Goal: Navigation & Orientation: Find specific page/section

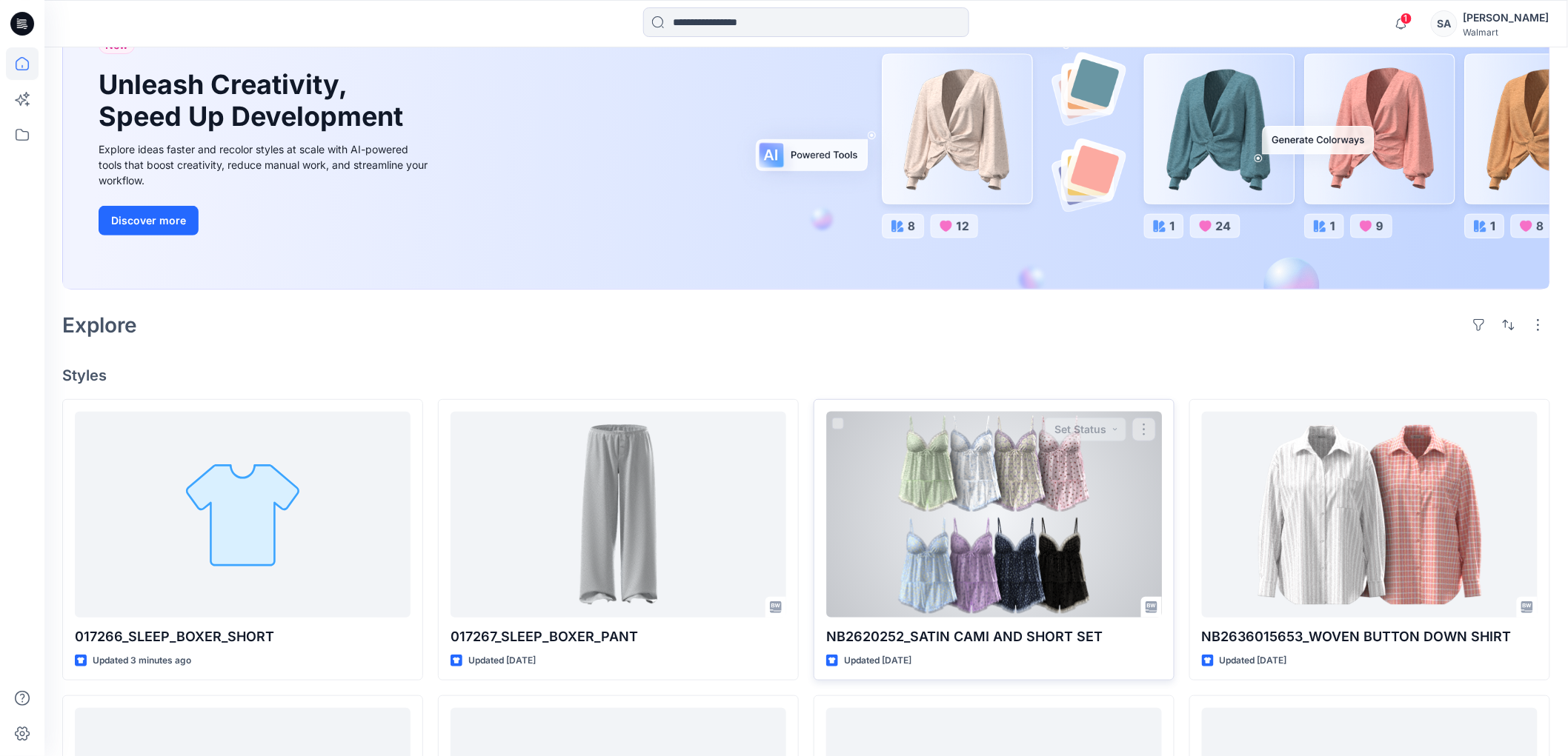
scroll to position [164, 0]
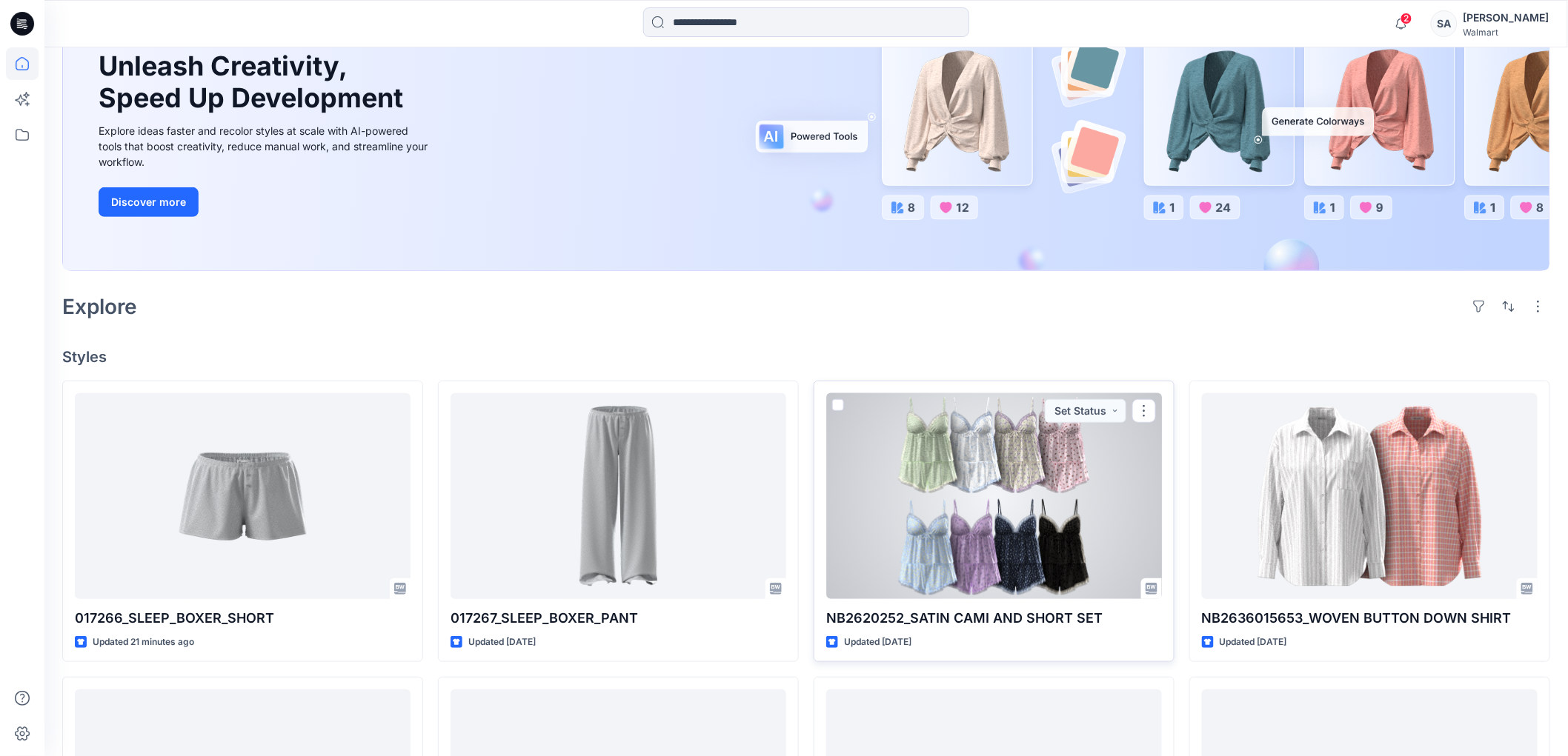
scroll to position [164, 0]
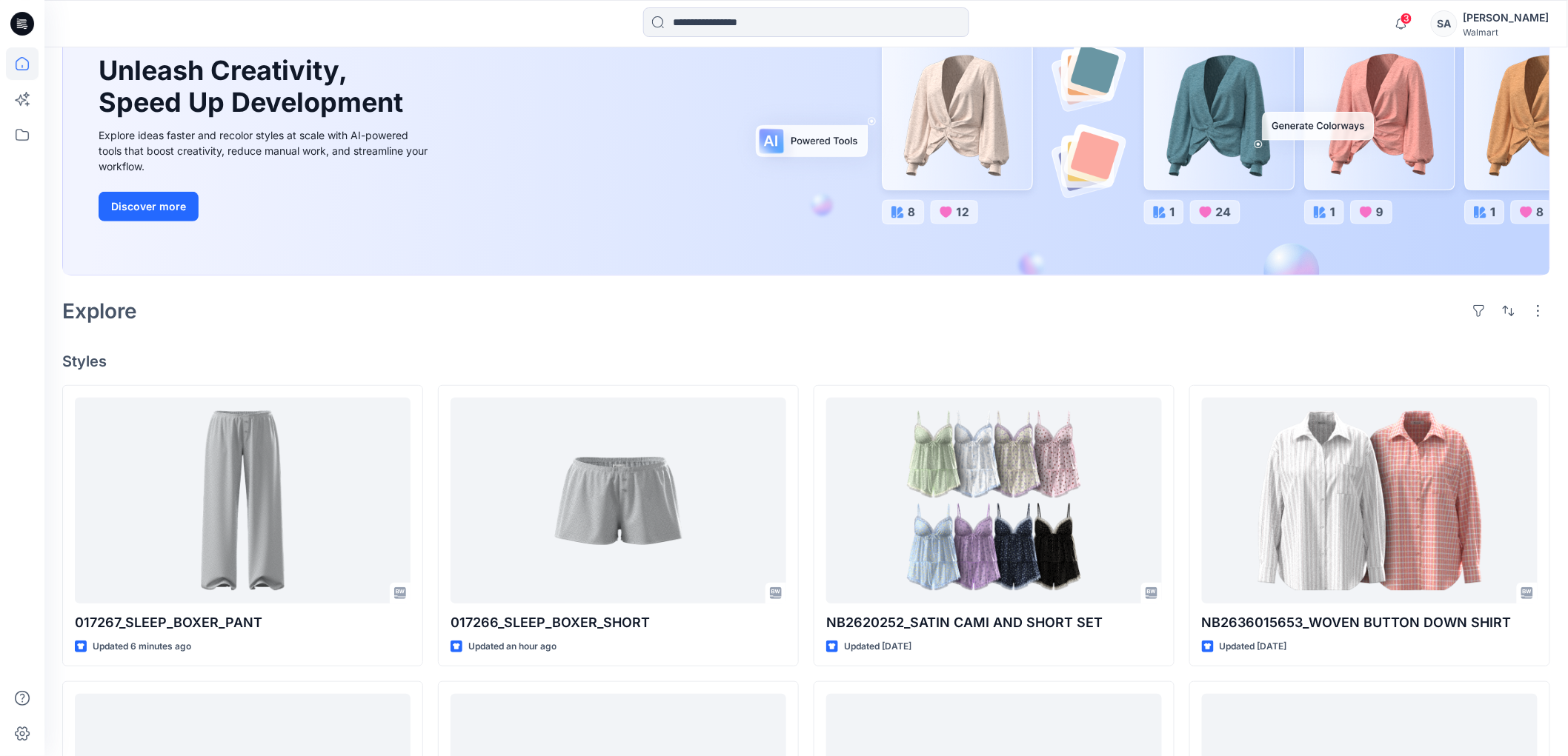
scroll to position [164, 0]
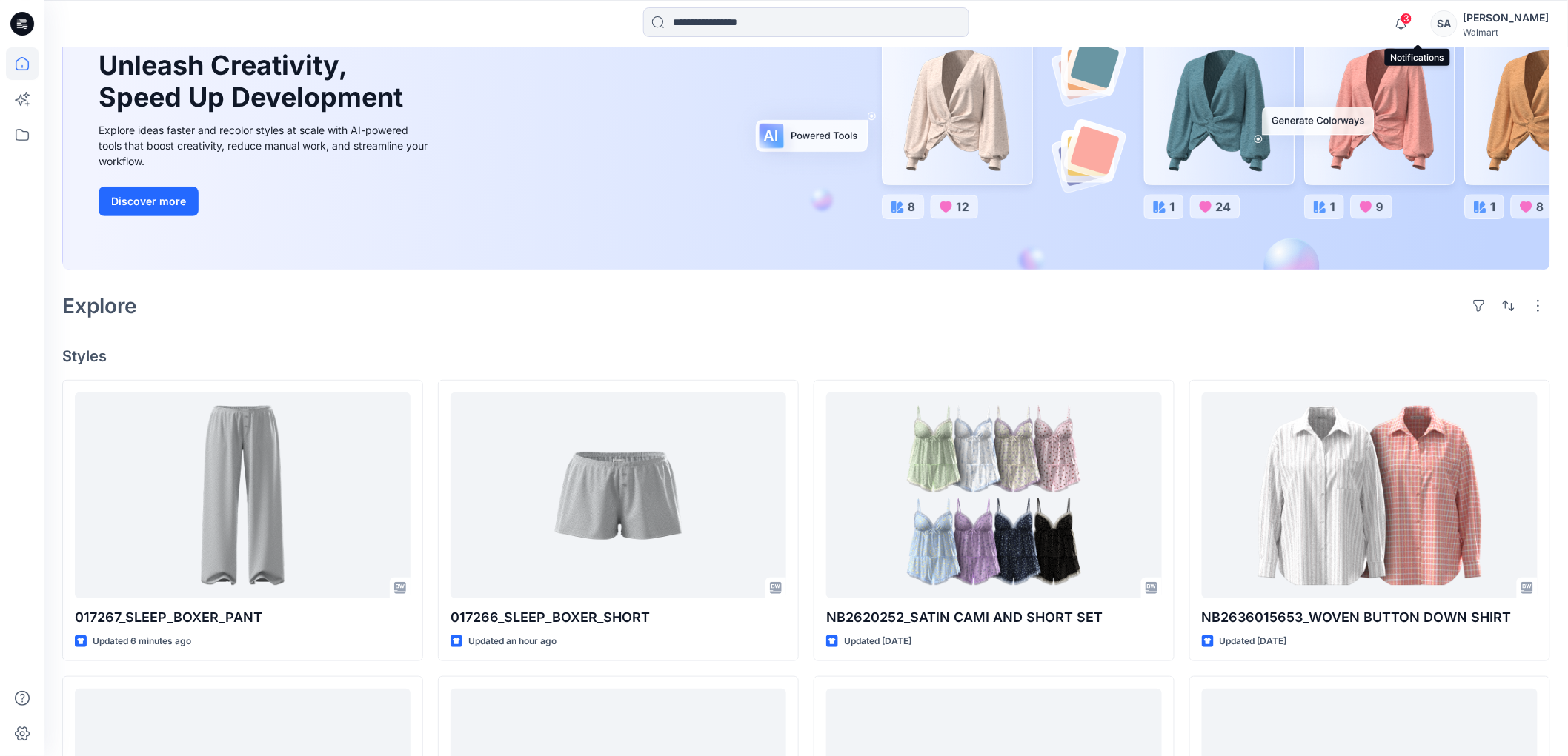
click at [1412, 15] on span "3" at bounding box center [1406, 19] width 12 height 12
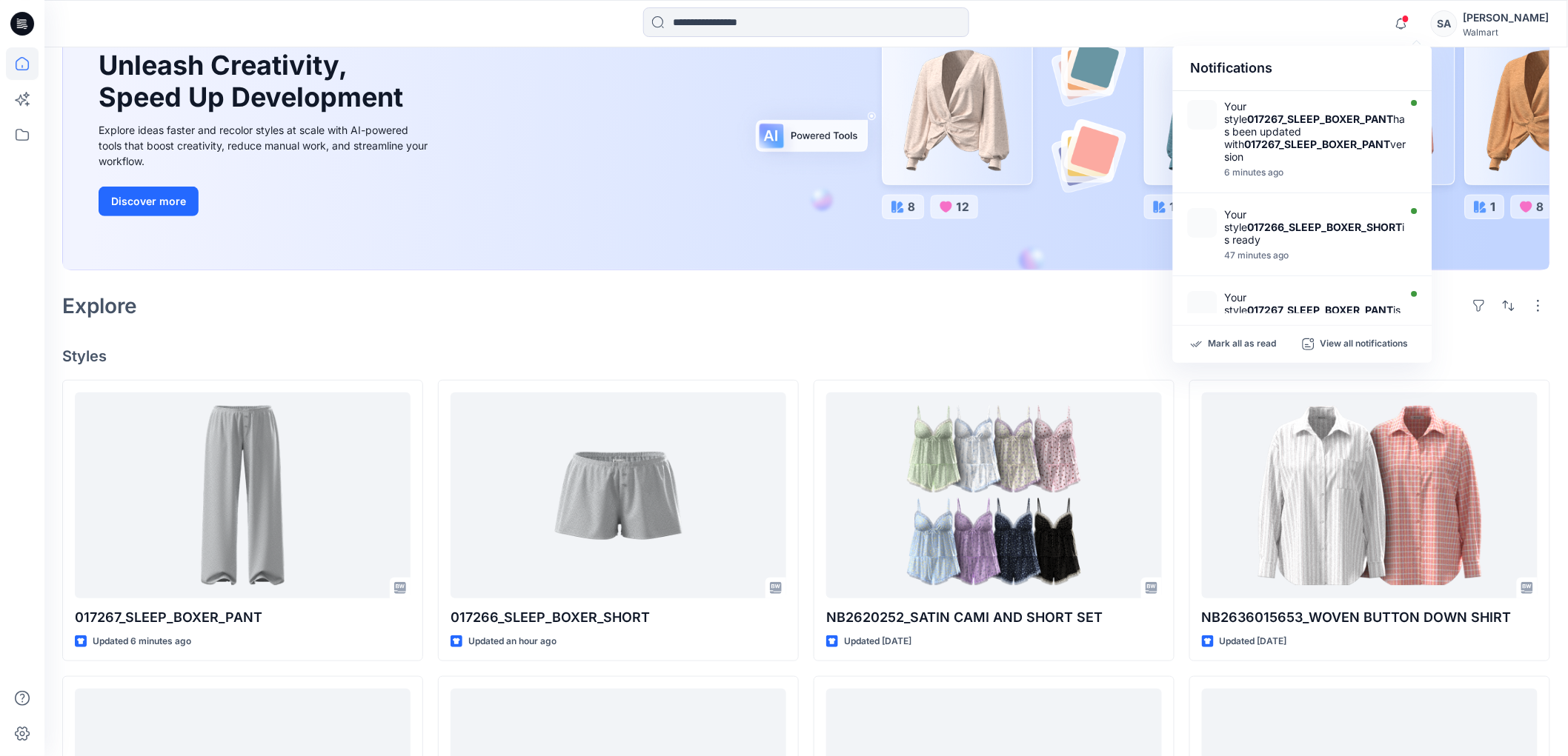
click at [1312, 17] on div "Notifications Your style 017267_SLEEP_BOXER_PANT has been updated with 017267_S…" at bounding box center [806, 24] width 1522 height 33
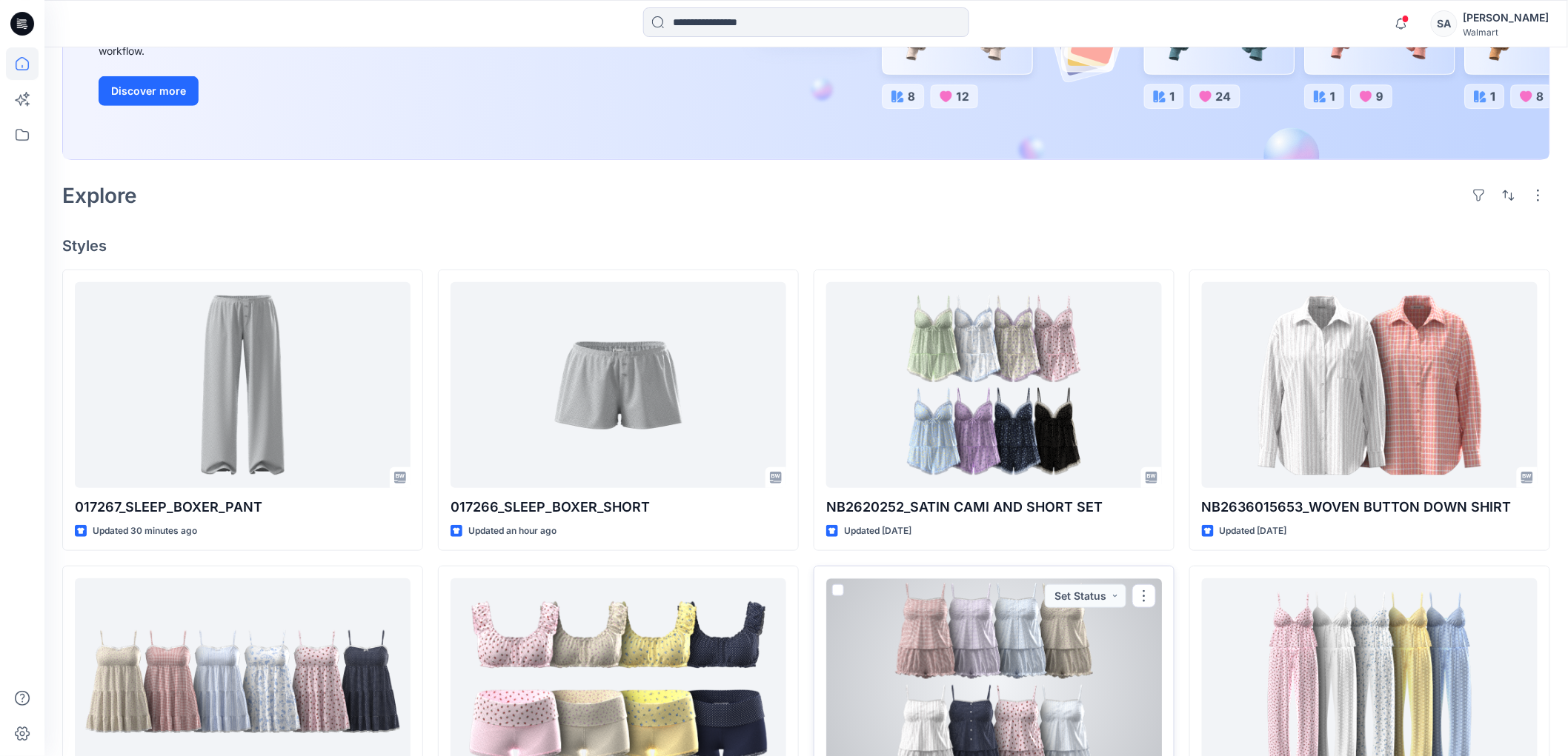
scroll to position [164, 0]
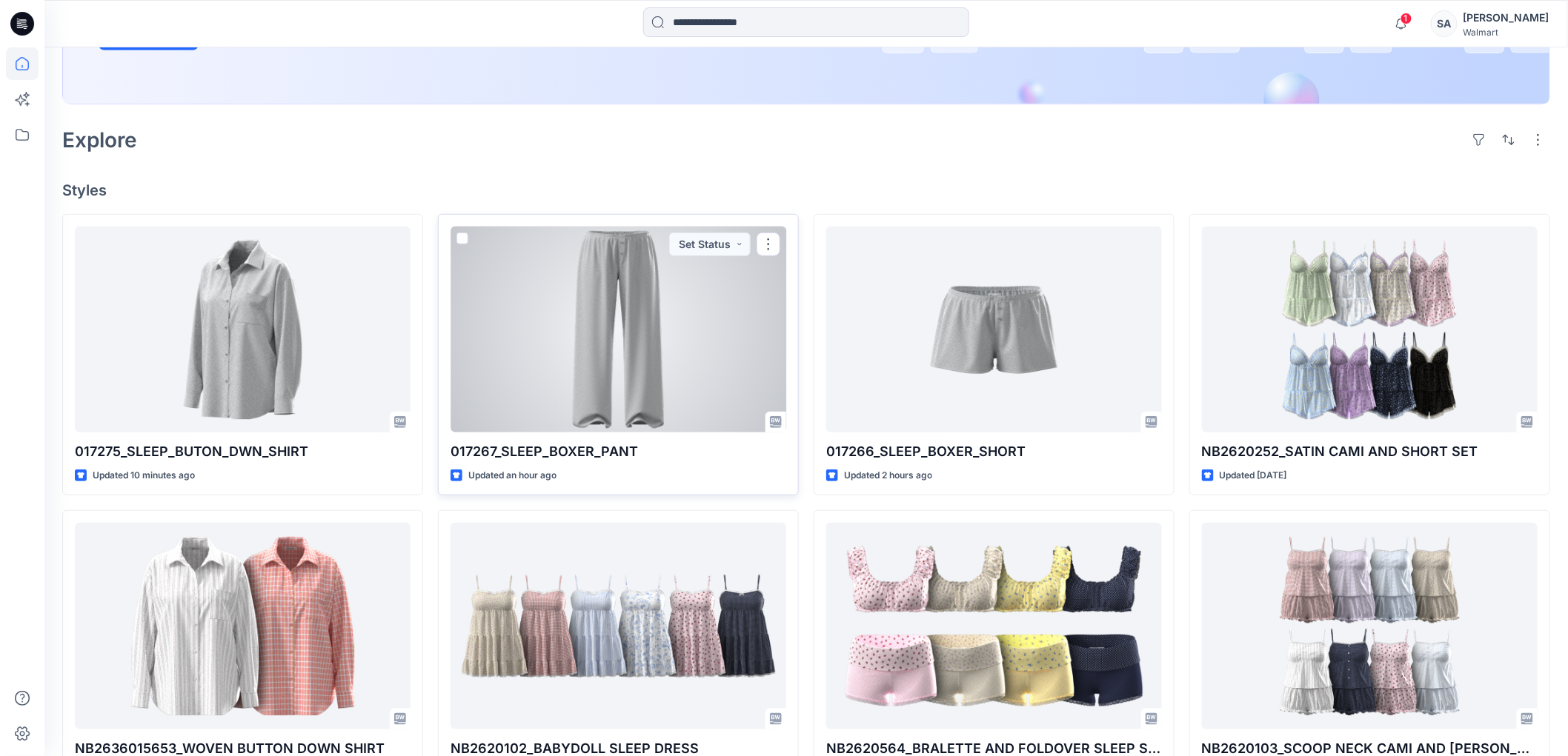
scroll to position [411, 0]
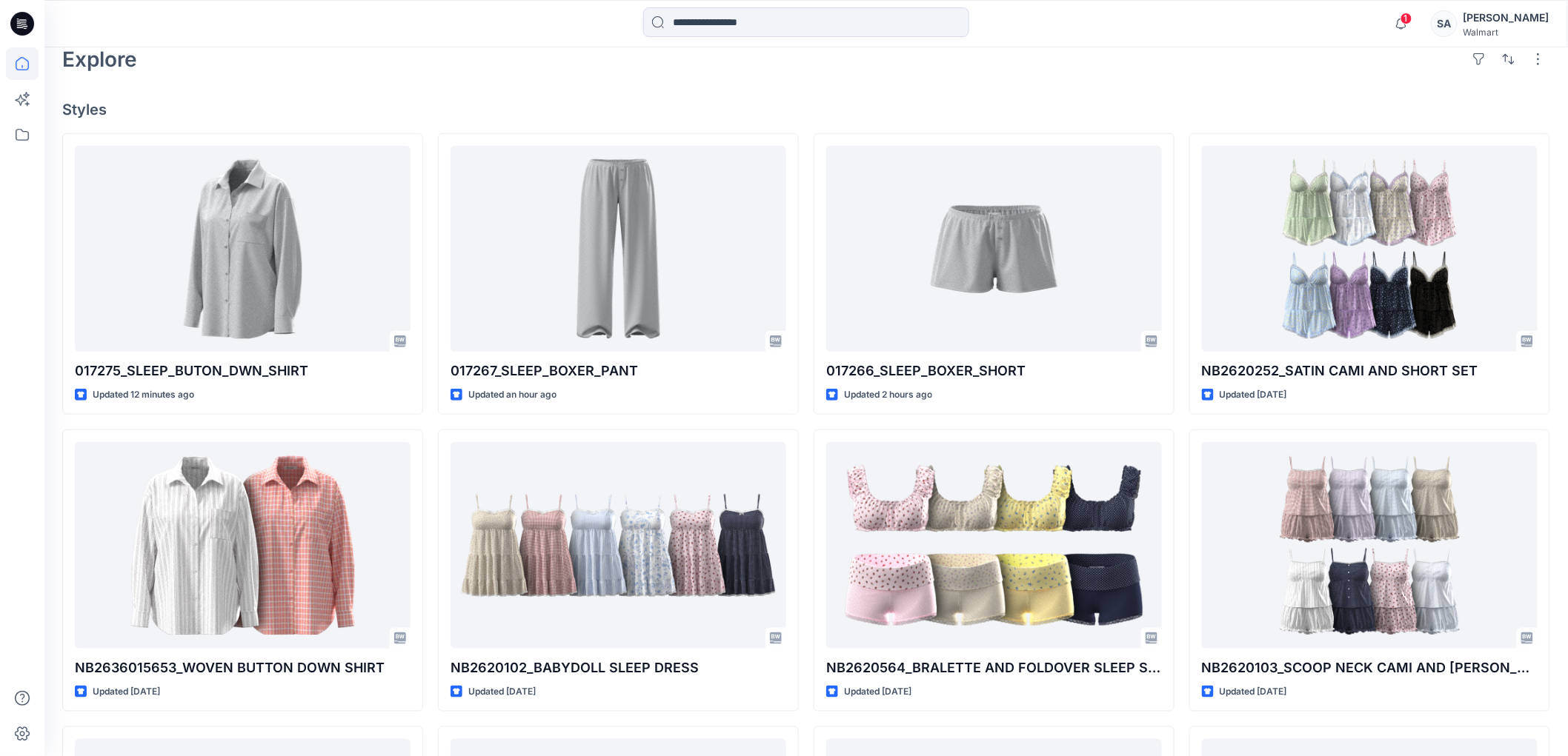
click at [1435, 94] on div "Welcome back, [PERSON_NAME] New New Unleash Creativity, Speed Up Development Ex…" at bounding box center [806, 358] width 1523 height 1444
click at [1412, 21] on span "1" at bounding box center [1406, 19] width 12 height 12
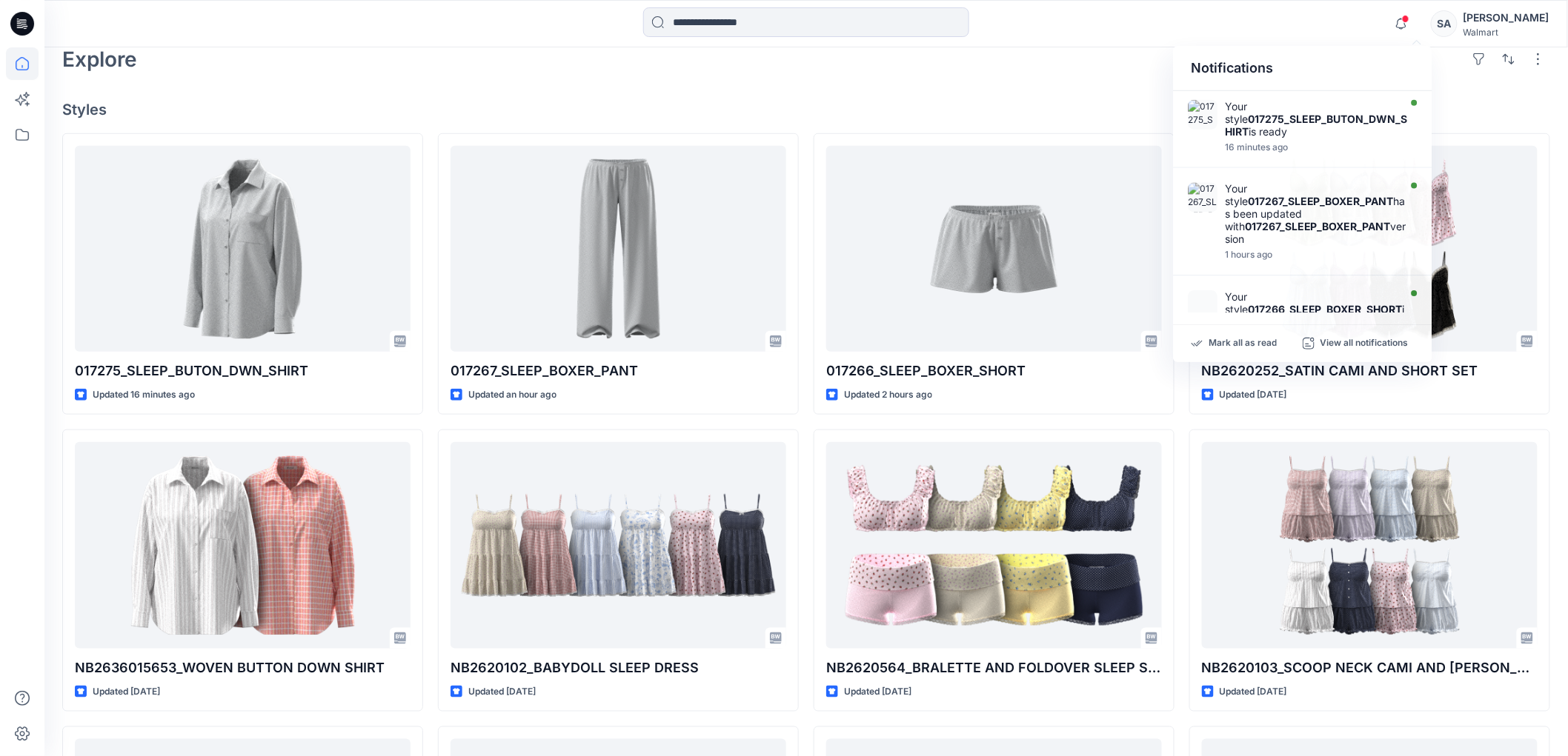
click at [1018, 95] on div "Welcome back, [PERSON_NAME] New New Unleash Creativity, Speed Up Development Ex…" at bounding box center [806, 358] width 1523 height 1444
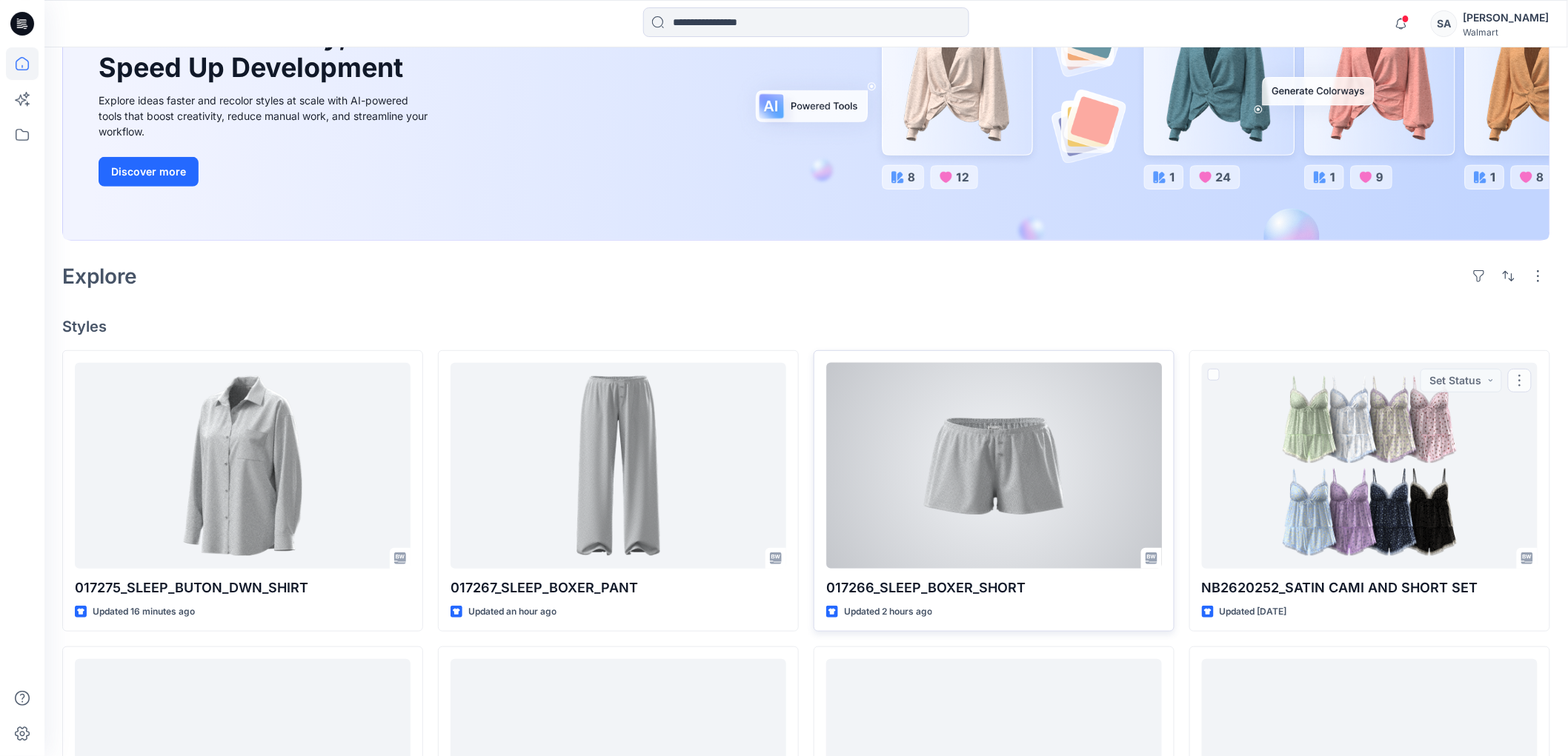
scroll to position [247, 0]
